Goal: Transaction & Acquisition: Book appointment/travel/reservation

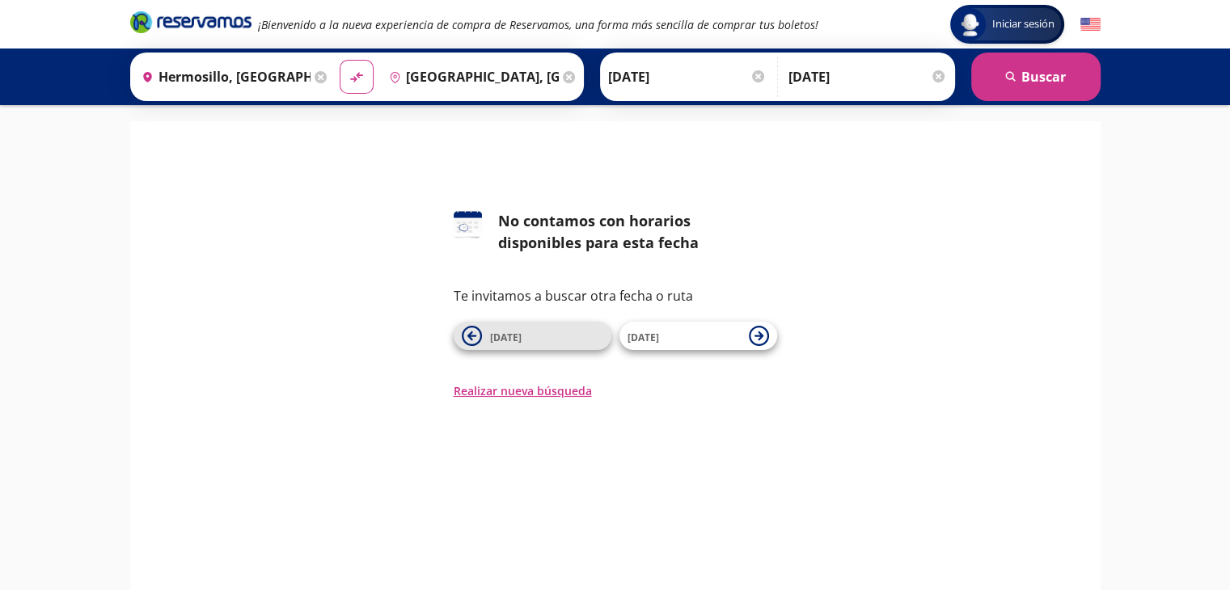
click at [485, 334] on button "[DATE]" at bounding box center [533, 336] width 158 height 28
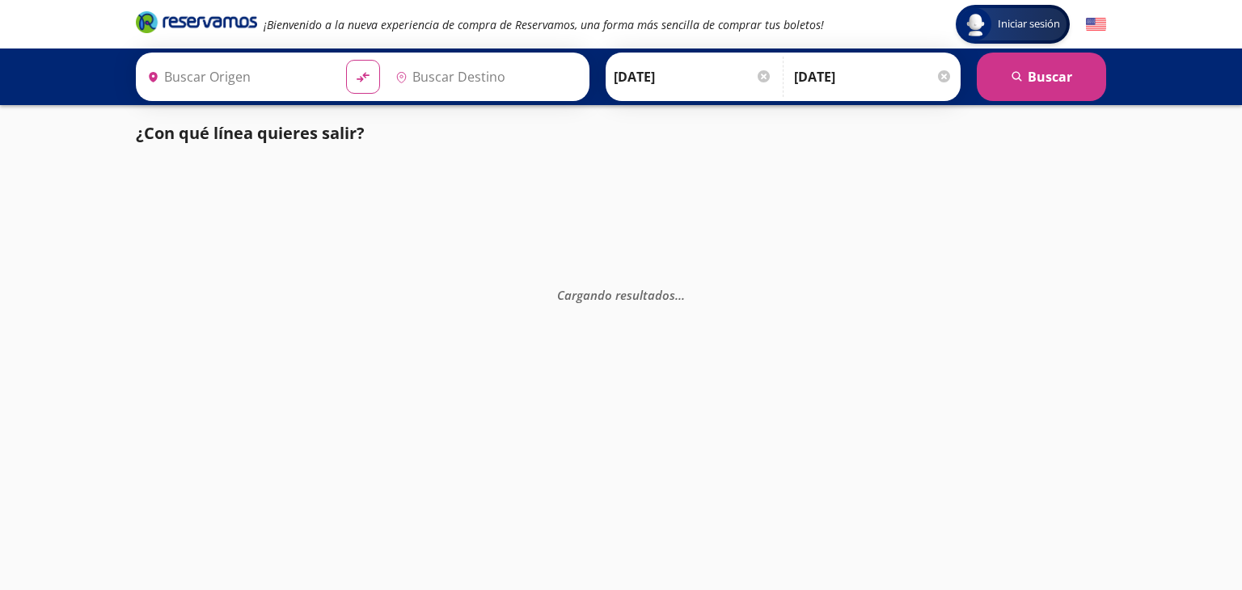
type input "[GEOGRAPHIC_DATA], [GEOGRAPHIC_DATA]"
type input "Hermosillo, [GEOGRAPHIC_DATA]"
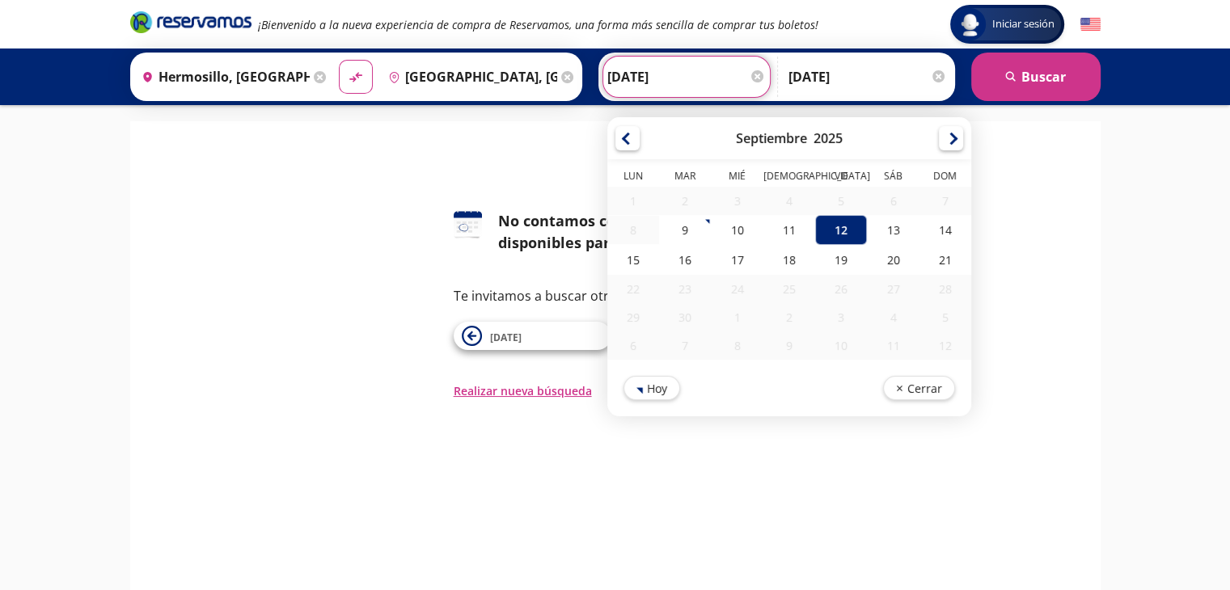
click at [612, 70] on input "[DATE]" at bounding box center [686, 77] width 159 height 40
click at [874, 235] on div "13" at bounding box center [893, 230] width 52 height 30
type input "[DATE]"
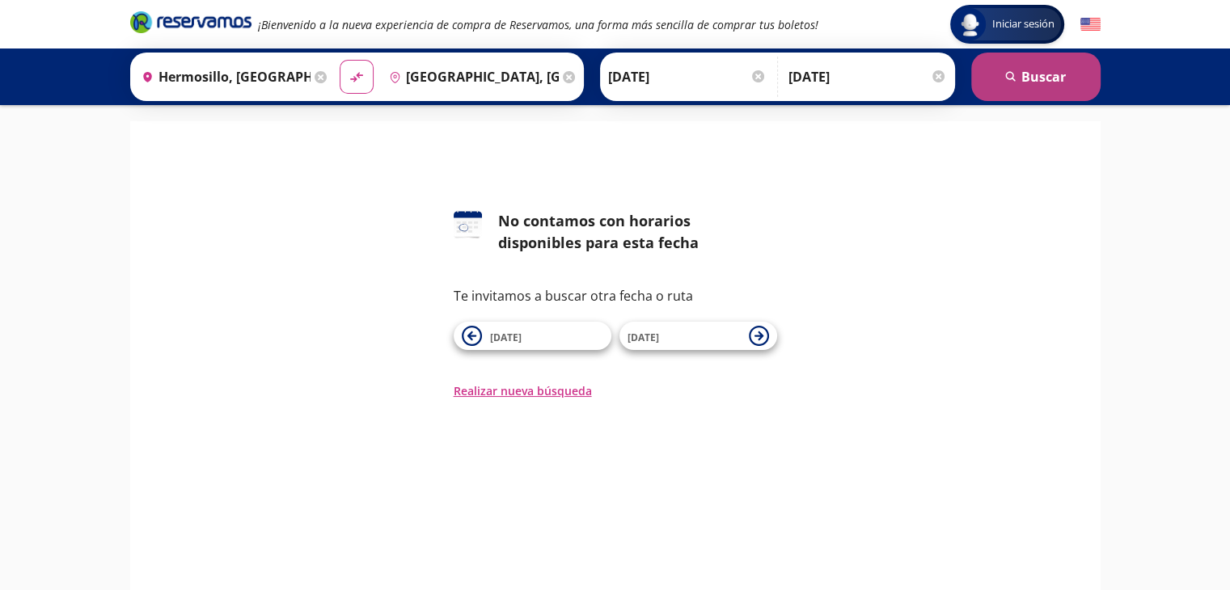
click at [1055, 73] on button "search [GEOGRAPHIC_DATA]" at bounding box center [1035, 77] width 129 height 49
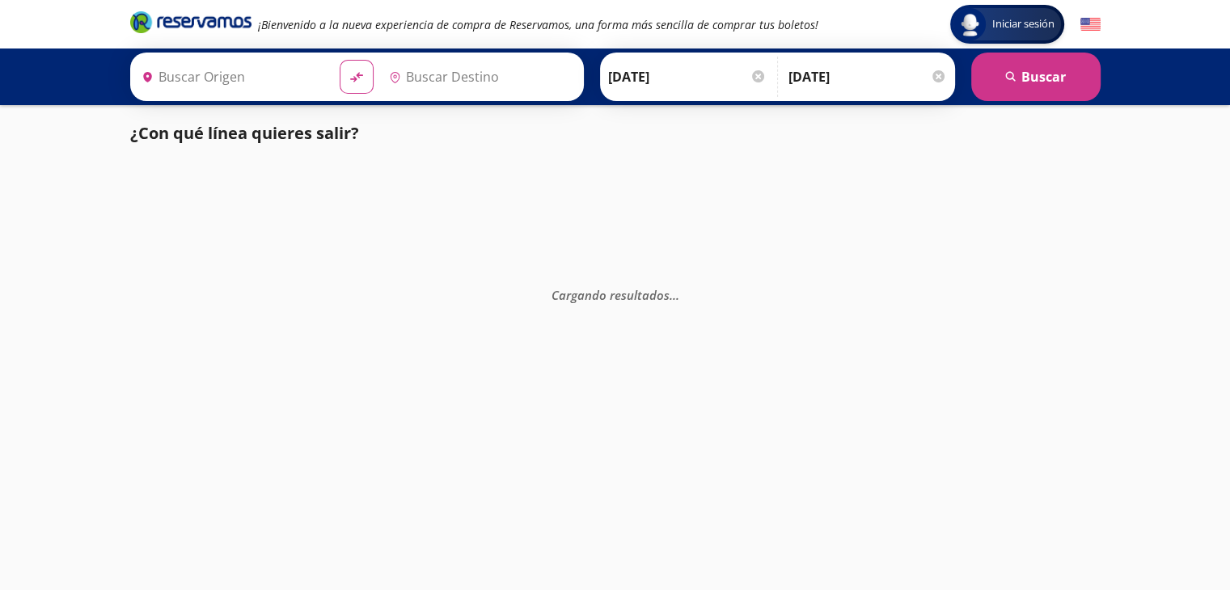
type input "[GEOGRAPHIC_DATA], [GEOGRAPHIC_DATA]"
type input "Hermosillo, [GEOGRAPHIC_DATA]"
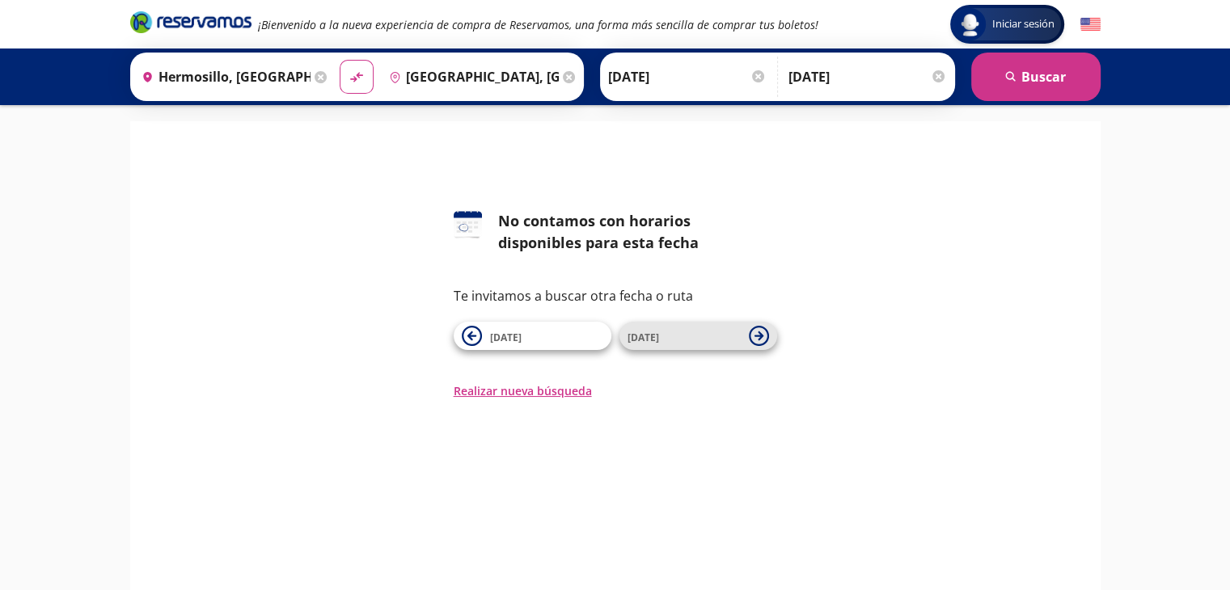
click at [657, 345] on span "[DATE]" at bounding box center [684, 336] width 113 height 19
click at [702, 208] on div "126 No contamos con horarios disponibles para esta fecha Te invitamos a buscar …" at bounding box center [615, 269] width 946 height 262
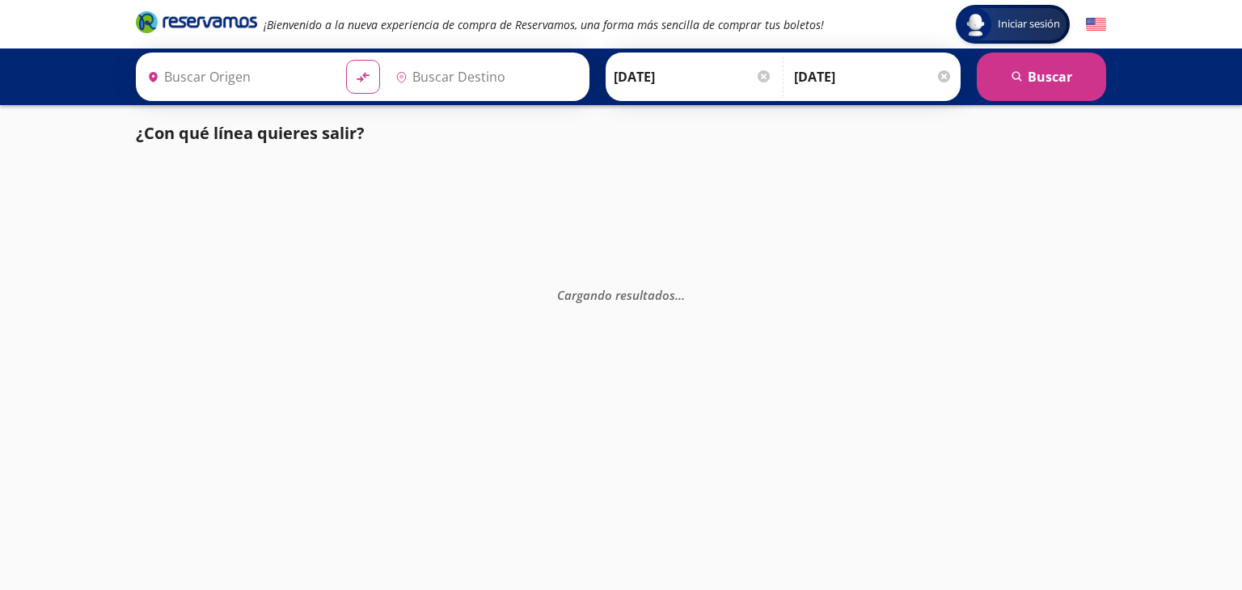
type input "Hermosillo, [GEOGRAPHIC_DATA]"
type input "[GEOGRAPHIC_DATA], [GEOGRAPHIC_DATA]"
type input "Hermosillo, [GEOGRAPHIC_DATA]"
type input "[GEOGRAPHIC_DATA], [GEOGRAPHIC_DATA]"
